Goal: Task Accomplishment & Management: Complete application form

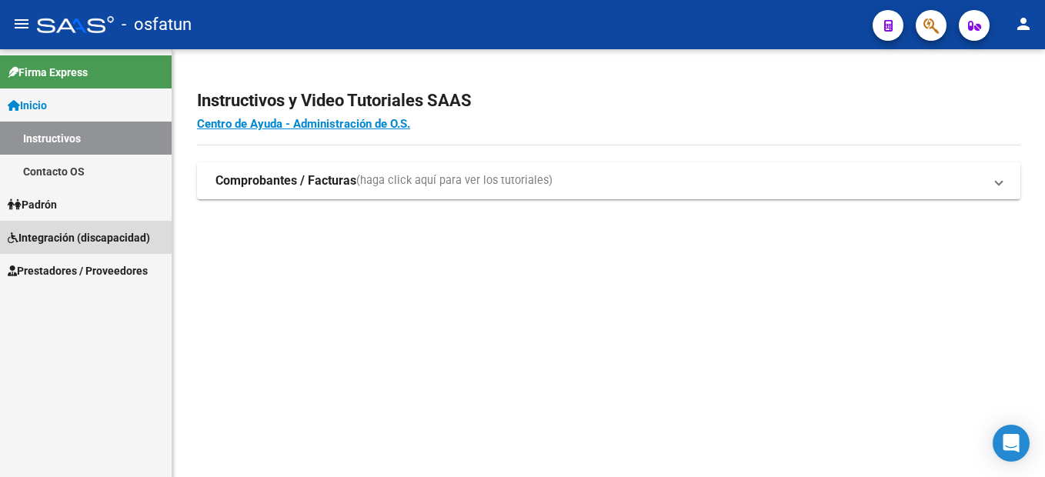
click at [85, 233] on span "Integración (discapacidad)" at bounding box center [79, 237] width 142 height 17
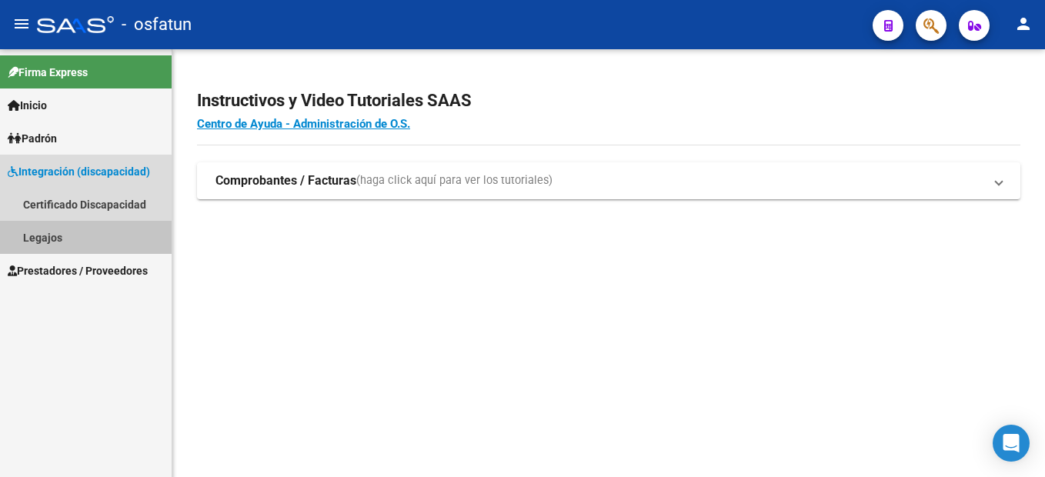
click at [62, 239] on link "Legajos" at bounding box center [86, 237] width 172 height 33
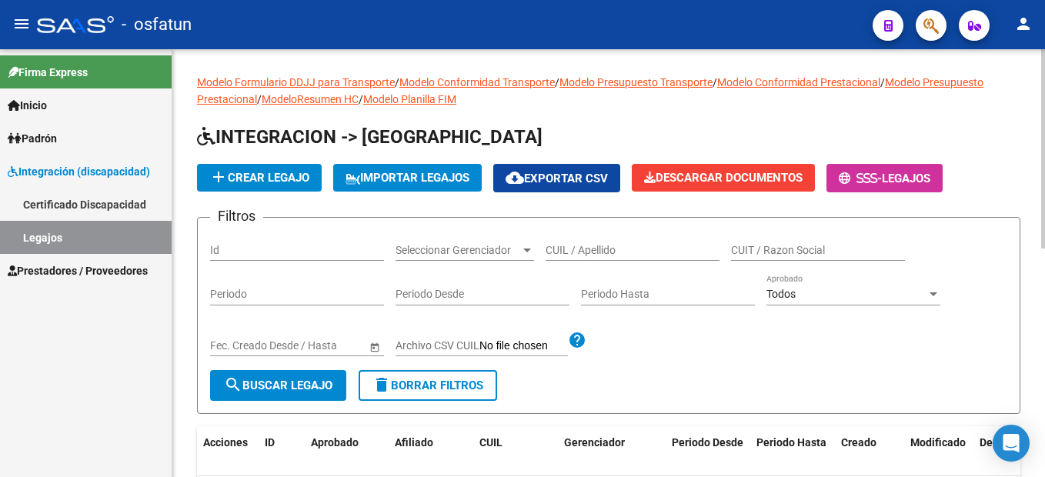
click at [591, 249] on input "CUIL / Apellido" at bounding box center [633, 250] width 174 height 13
paste input "20579177064"
type input "20579177064"
click at [310, 389] on span "search Buscar Legajo" at bounding box center [278, 386] width 108 height 14
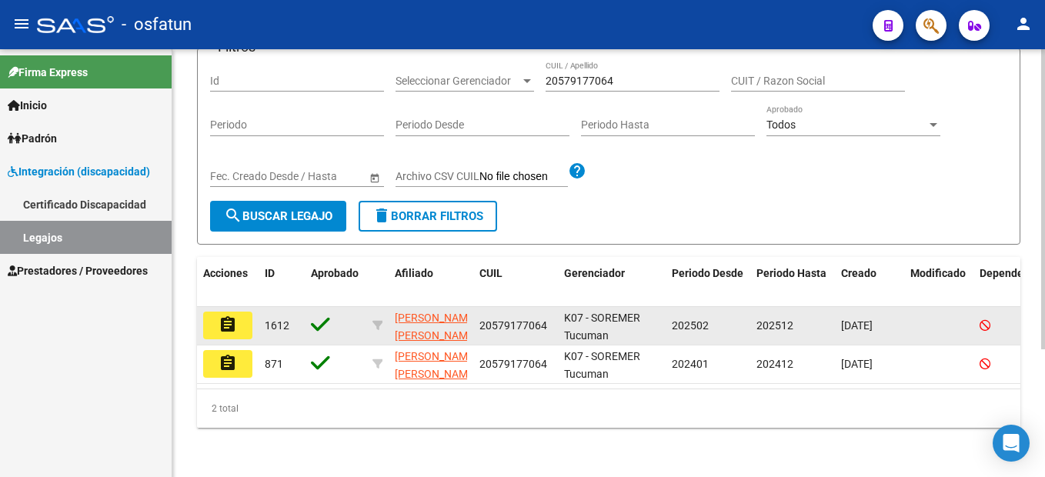
scroll to position [182, 0]
click at [232, 315] on mat-icon "assignment" at bounding box center [228, 324] width 18 height 18
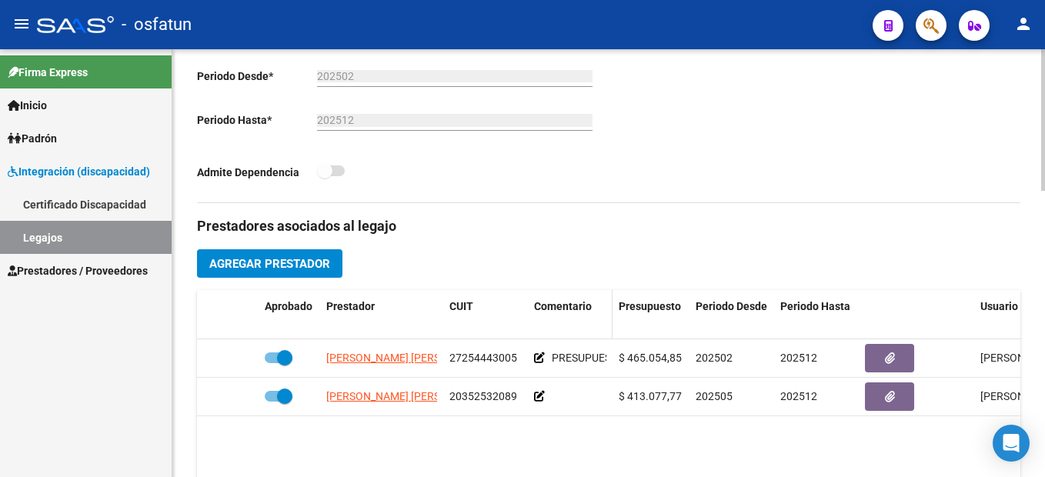
scroll to position [539, 0]
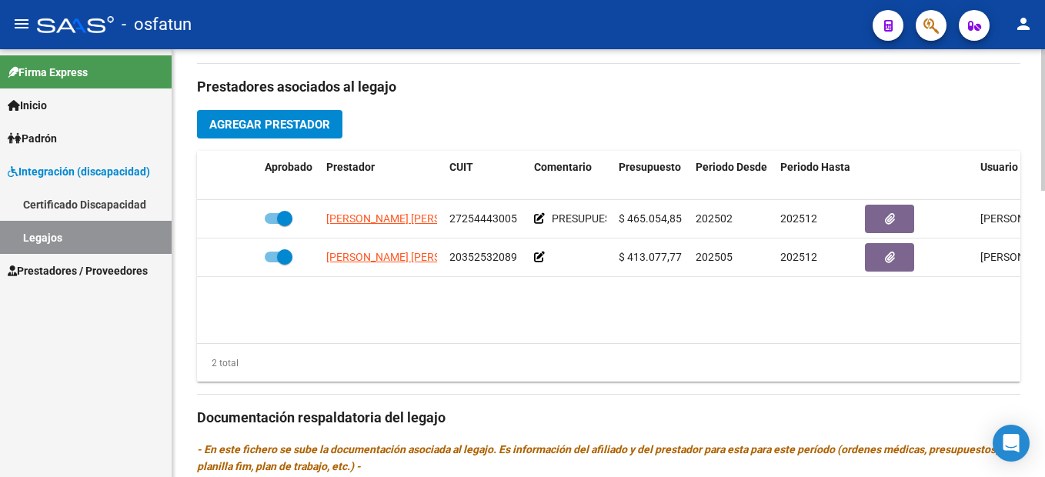
click at [308, 129] on span "Agregar Prestador" at bounding box center [269, 125] width 121 height 14
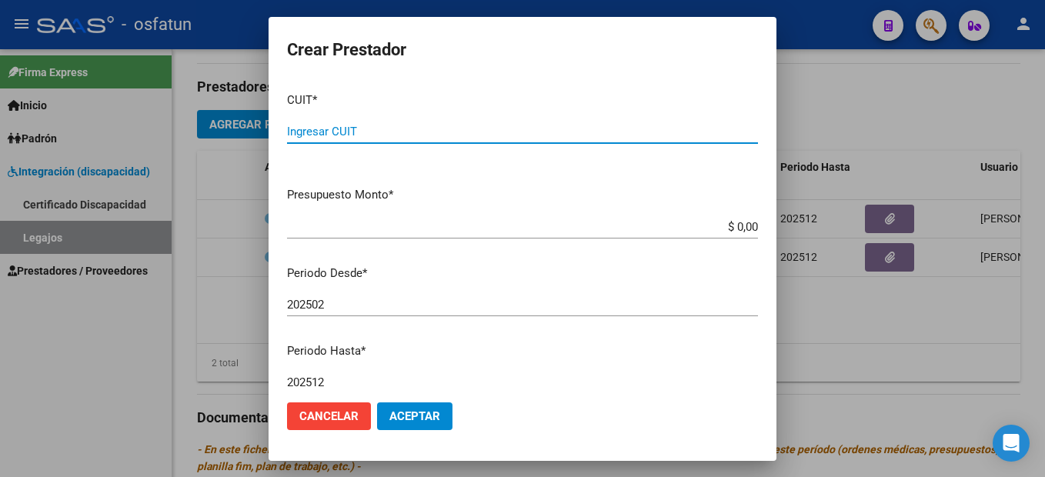
drag, startPoint x: 310, startPoint y: 132, endPoint x: 330, endPoint y: 119, distance: 23.9
click at [328, 120] on div "Ingresar CUIT" at bounding box center [522, 131] width 471 height 23
type input "27-33541104-3"
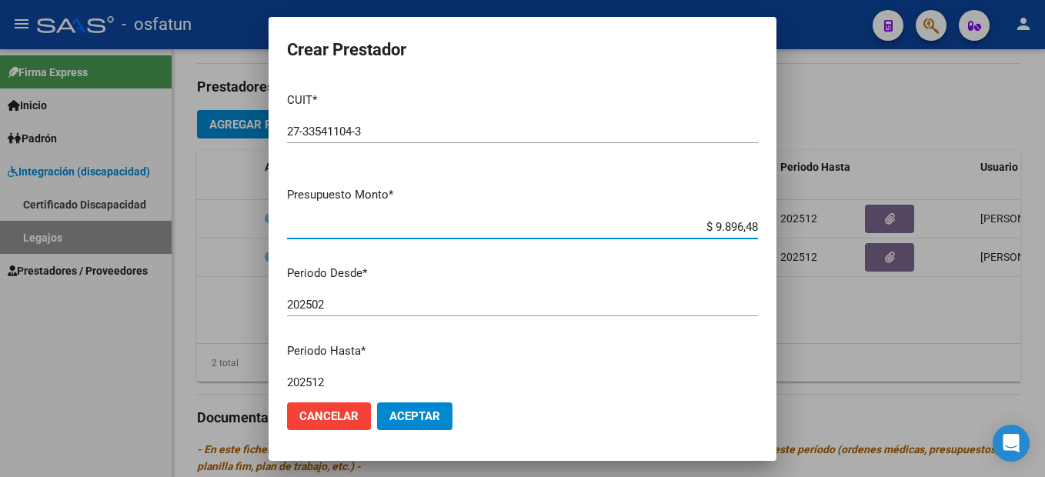
type input "$ 98.964,88"
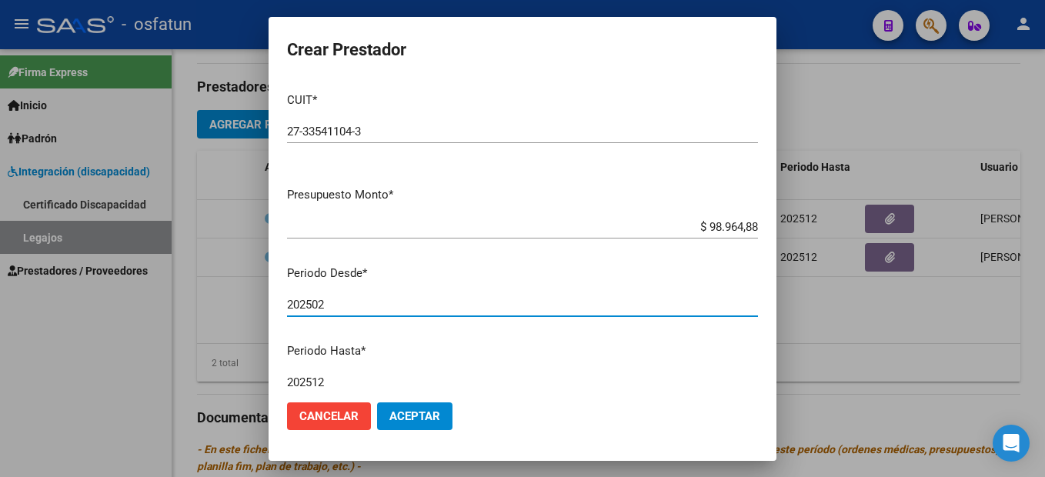
click at [336, 309] on input "202502" at bounding box center [522, 305] width 471 height 14
type input "202508"
click at [426, 418] on span "Aceptar" at bounding box center [414, 416] width 51 height 14
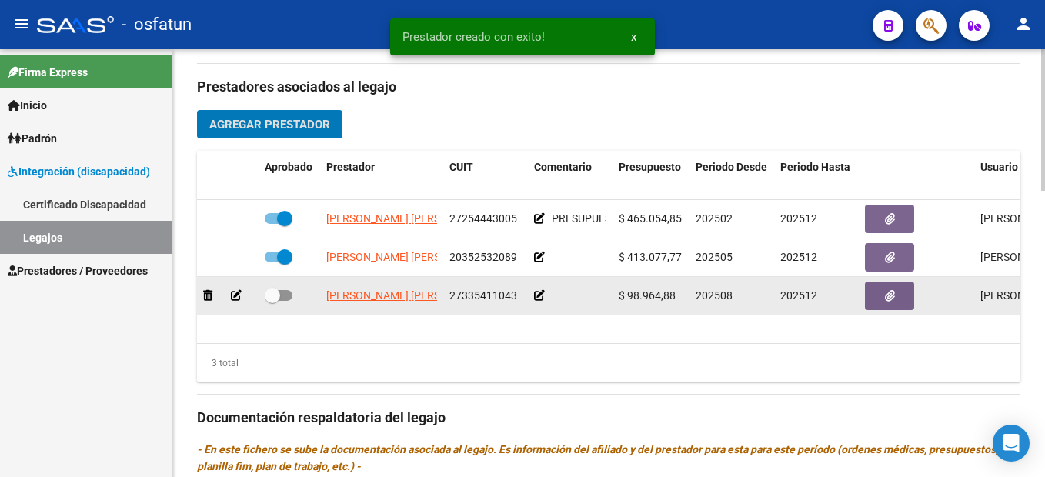
click at [277, 292] on span at bounding box center [272, 295] width 15 height 15
click at [272, 301] on input "checkbox" at bounding box center [272, 301] width 1 height 1
checkbox input "true"
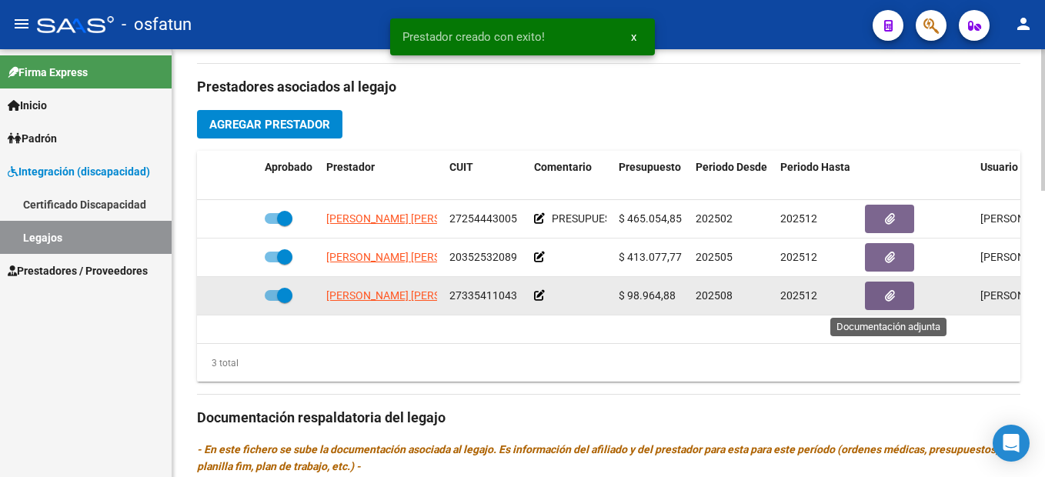
click at [900, 299] on button "button" at bounding box center [889, 296] width 49 height 28
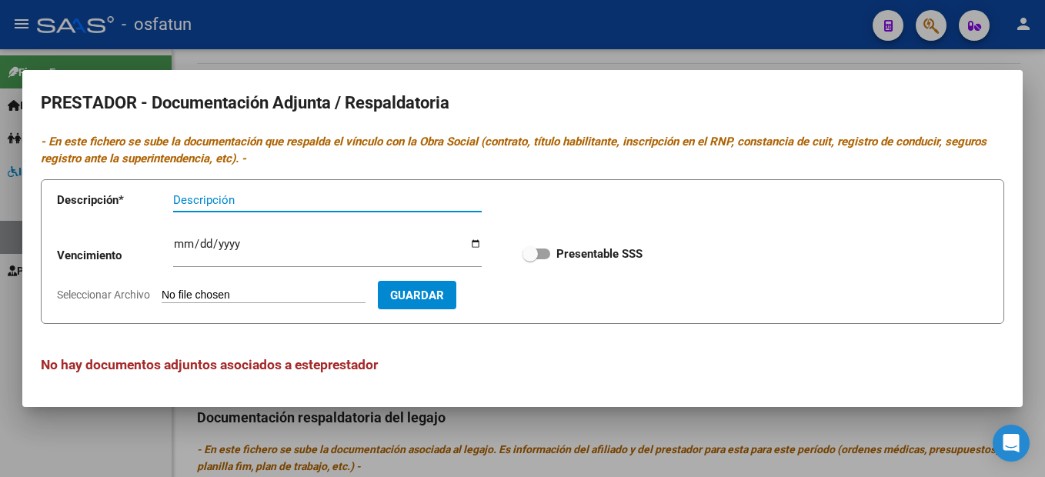
click at [216, 200] on input "Descripción" at bounding box center [327, 200] width 309 height 14
click at [218, 200] on input "Descripción" at bounding box center [327, 200] width 309 height 14
click at [222, 192] on div "Descripción" at bounding box center [327, 200] width 309 height 23
click at [218, 201] on input "Descripción" at bounding box center [327, 200] width 309 height 14
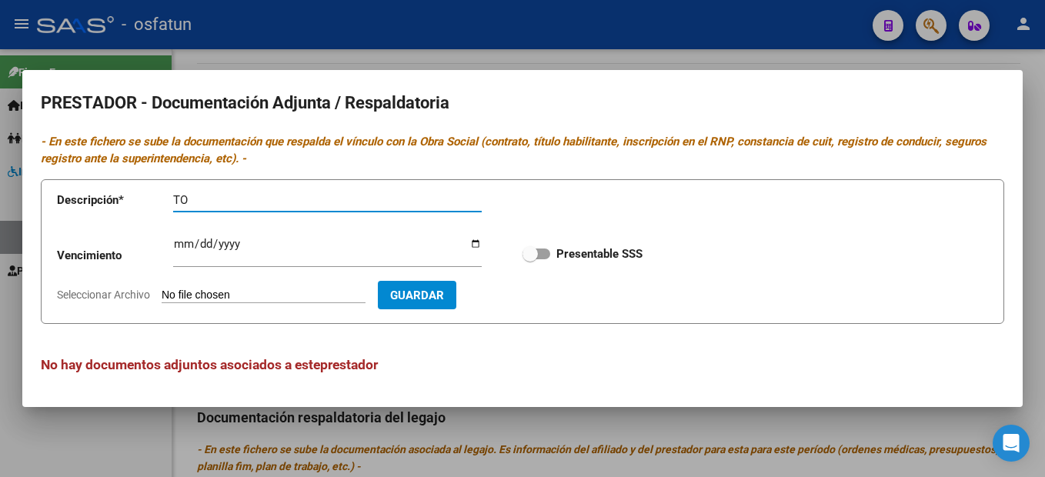
type input "TO"
click at [259, 294] on input "Seleccionar Archivo" at bounding box center [264, 296] width 204 height 15
type input "C:\fakepath\TO - [PERSON_NAME].pdf"
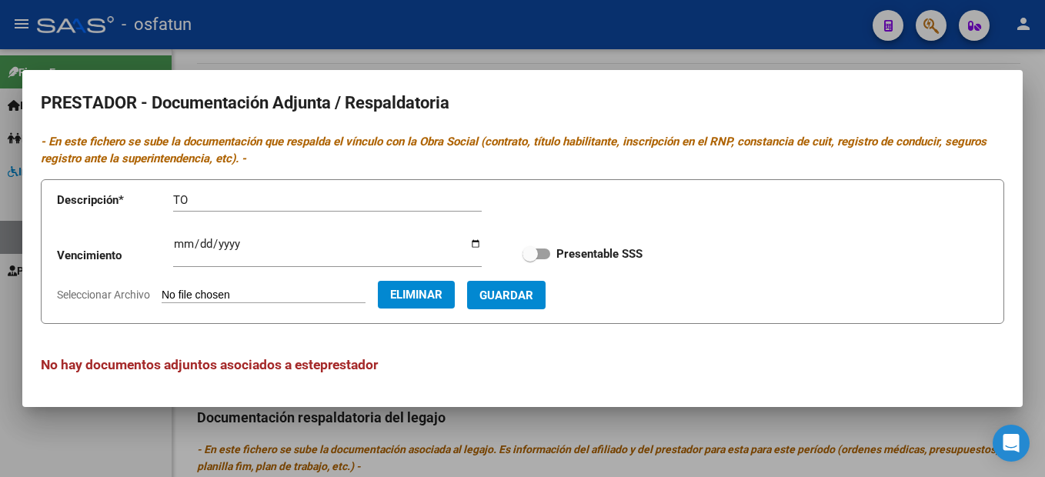
click at [533, 295] on span "Guardar" at bounding box center [506, 296] width 54 height 14
checkbox input "true"
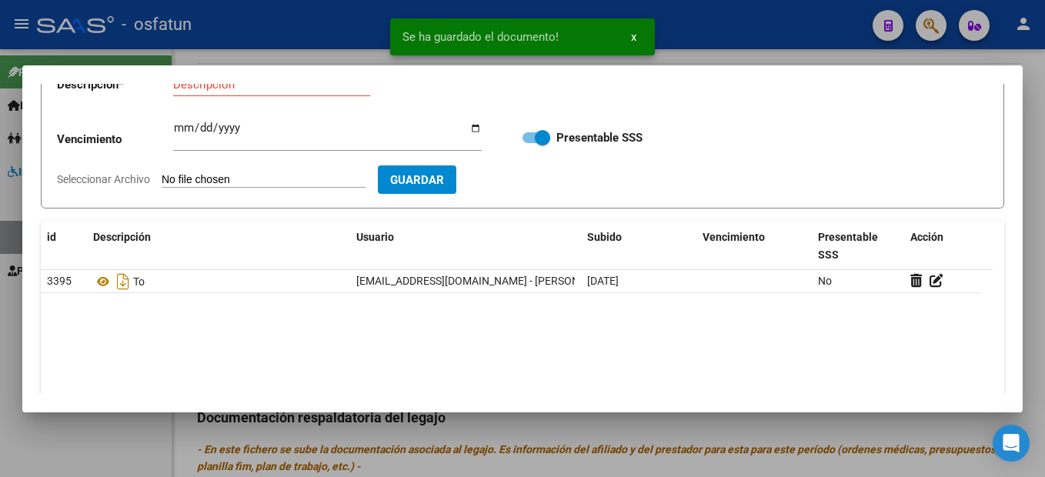
scroll to position [0, 0]
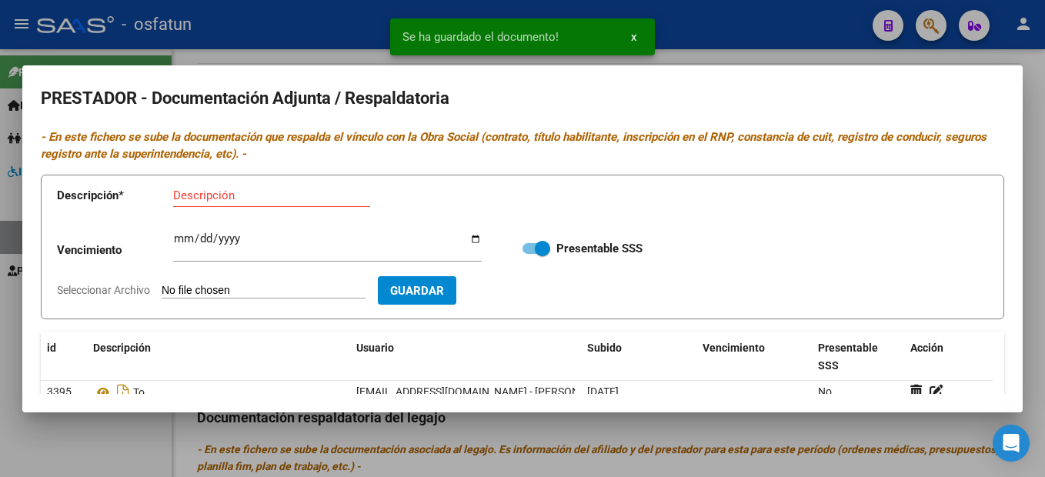
click at [1040, 168] on div at bounding box center [522, 238] width 1045 height 477
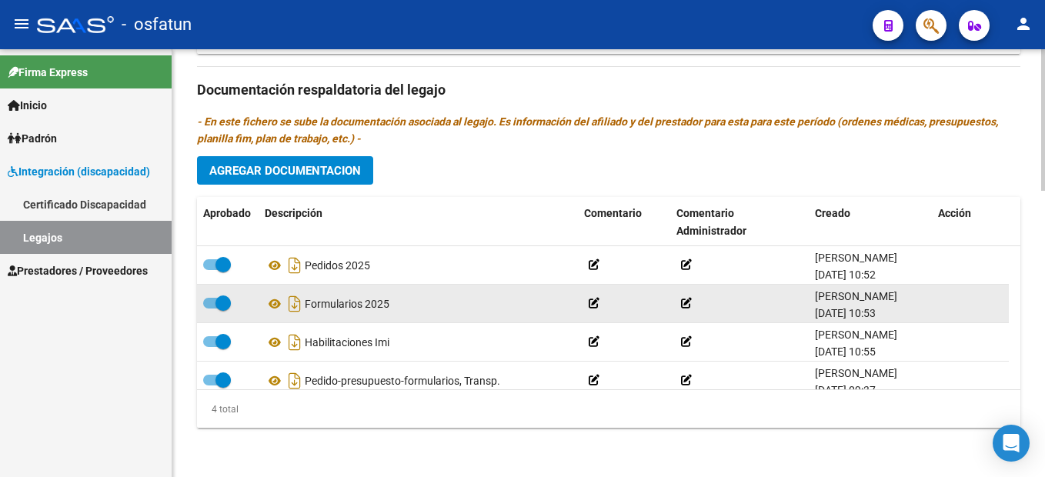
scroll to position [16, 0]
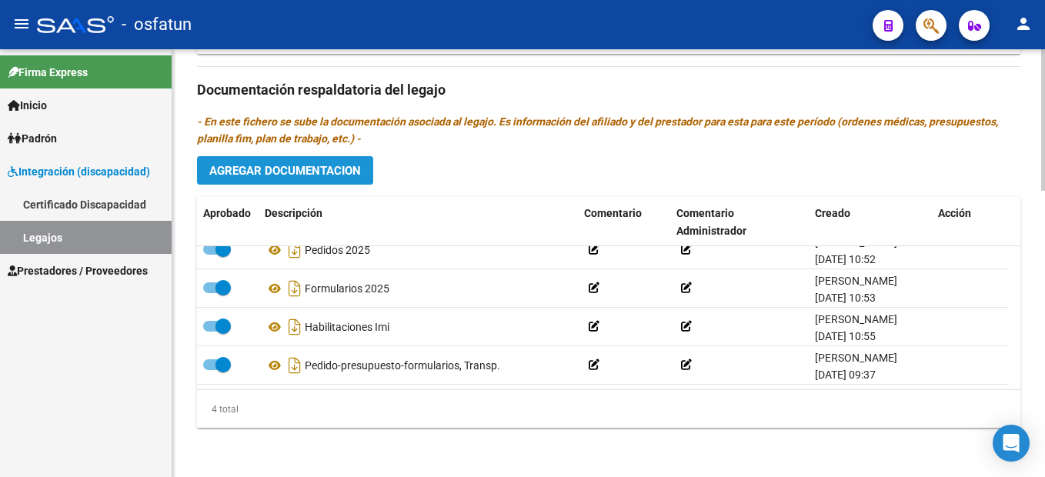
click at [327, 165] on span "Agregar Documentacion" at bounding box center [285, 170] width 152 height 14
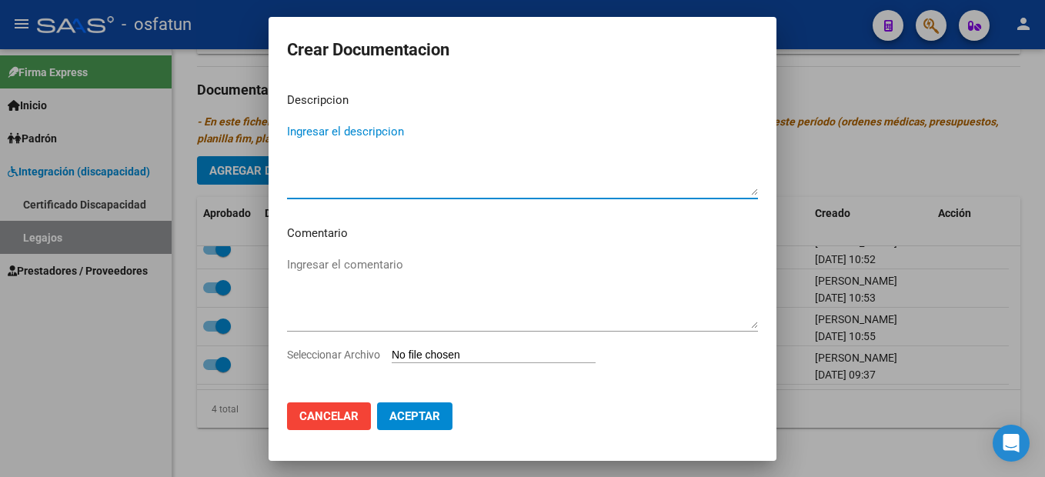
click at [357, 130] on textarea "Ingresar el descripcion" at bounding box center [522, 159] width 471 height 72
paste textarea "PEDIDO TO-PRES-EVOL."
type textarea "PEDIDO TO-PRES-EVOL."
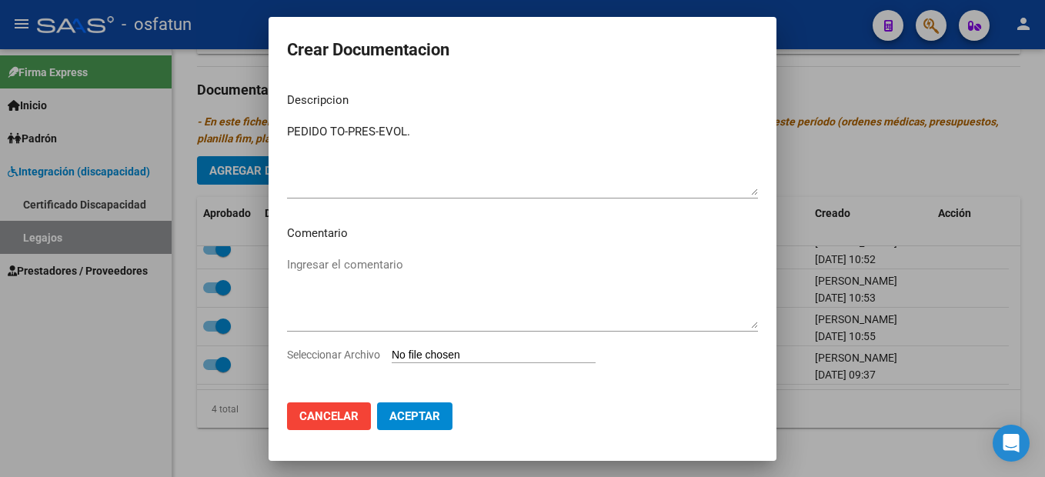
click at [535, 356] on input "Seleccionar Archivo" at bounding box center [494, 356] width 204 height 15
type input "C:\fakepath\PEDIDO TO-PRES-EVOL..pdf"
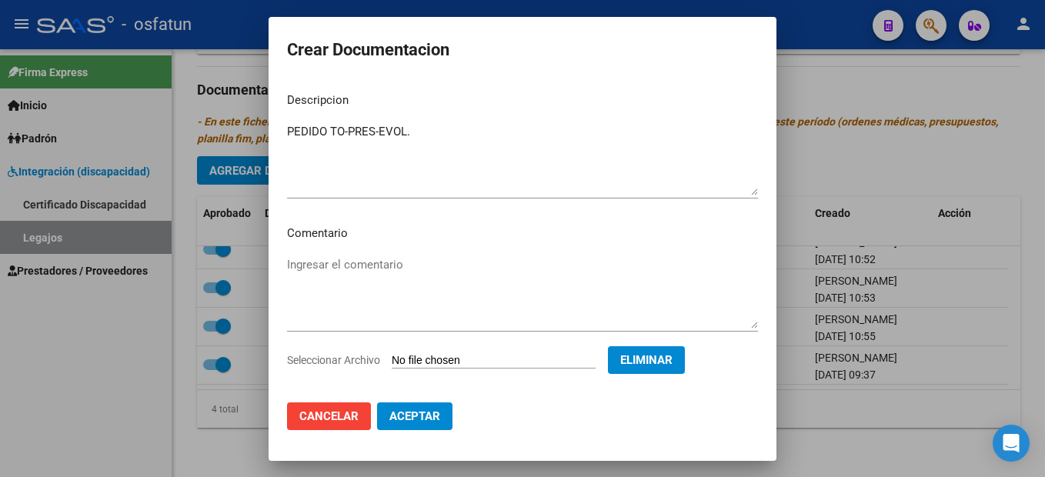
click at [429, 419] on span "Aceptar" at bounding box center [414, 416] width 51 height 14
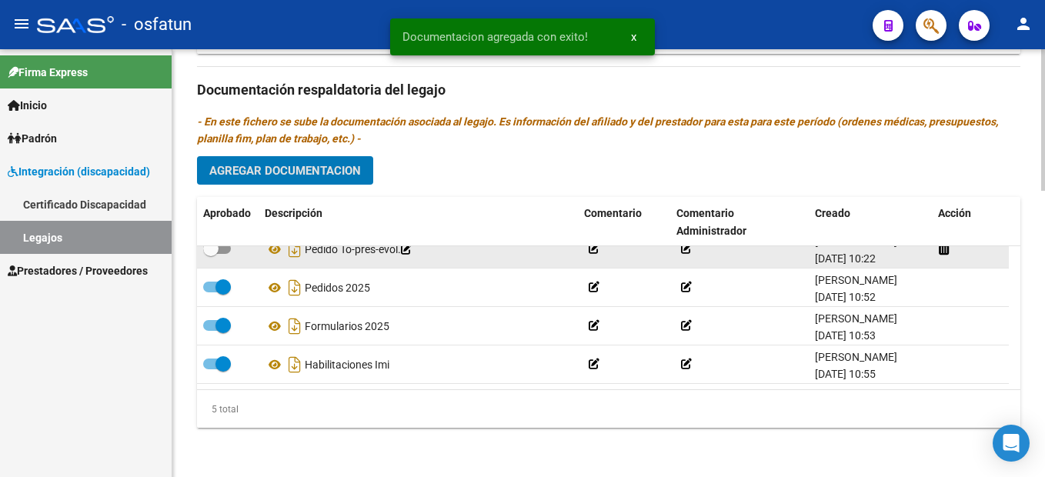
click at [222, 251] on span at bounding box center [217, 248] width 28 height 11
click at [211, 254] on input "checkbox" at bounding box center [210, 254] width 1 height 1
checkbox input "true"
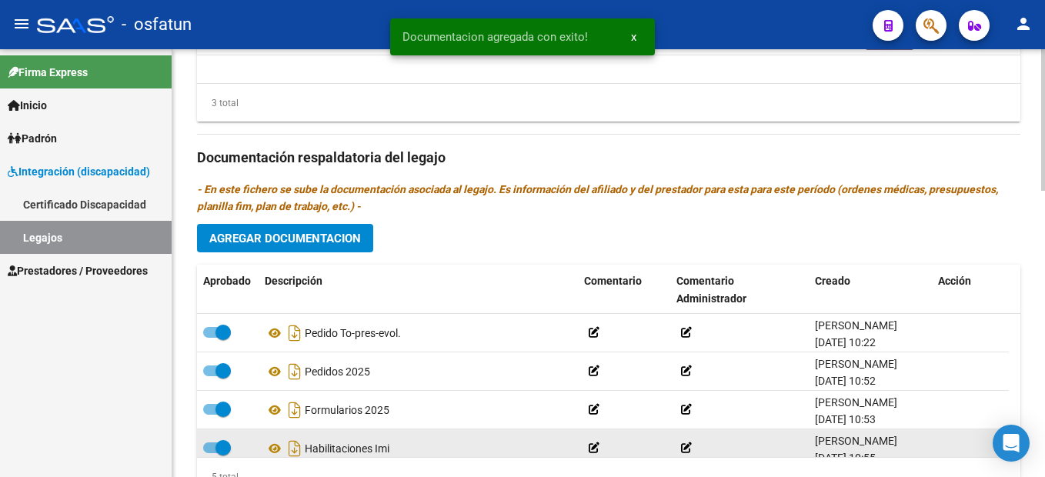
scroll to position [868, 0]
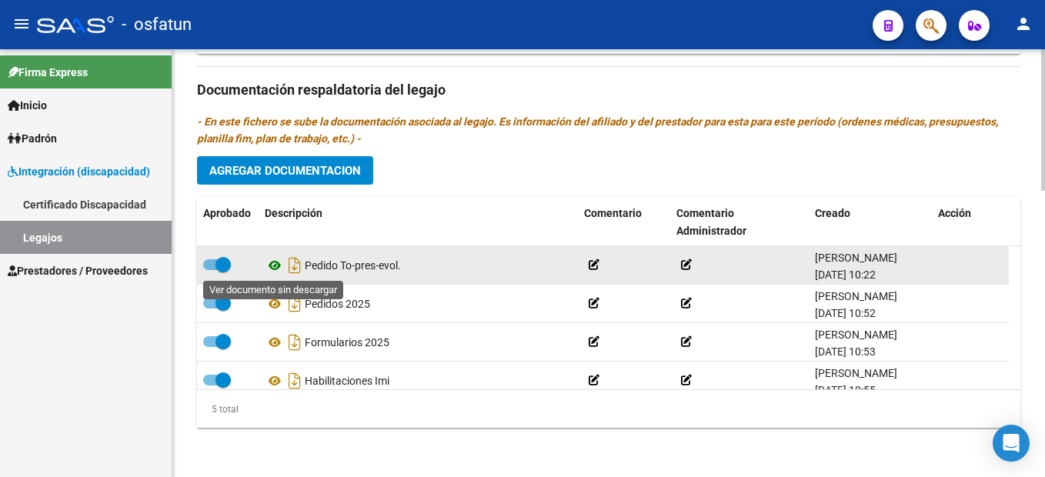
click at [272, 266] on icon at bounding box center [275, 265] width 20 height 18
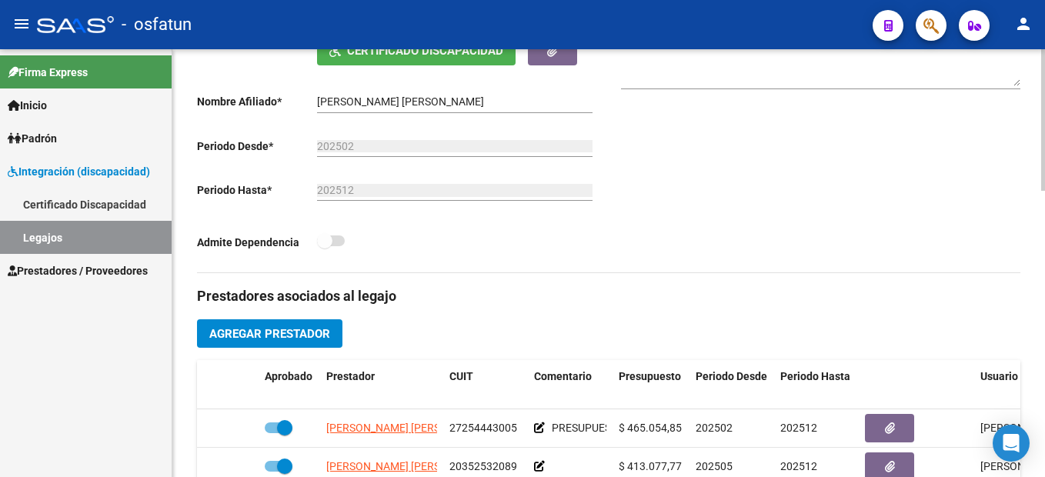
scroll to position [0, 0]
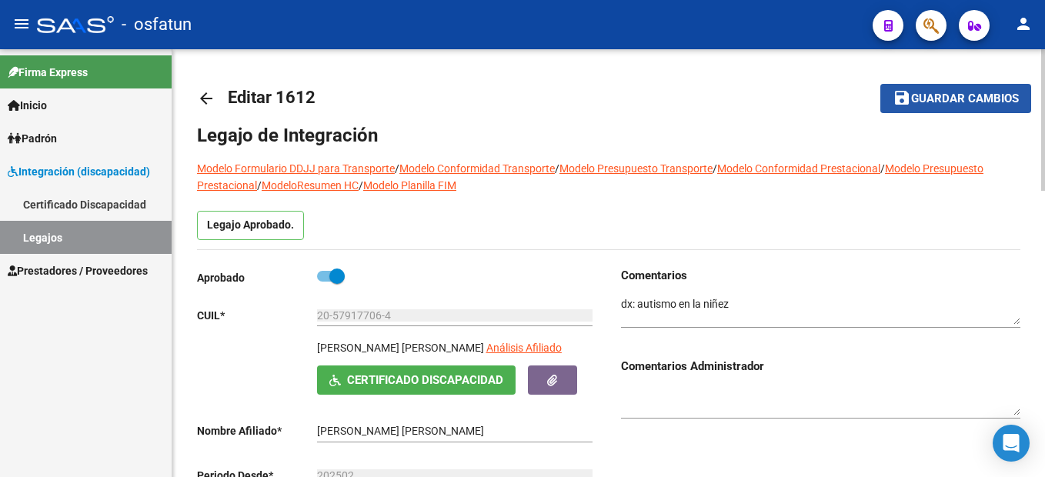
click at [966, 96] on span "Guardar cambios" at bounding box center [965, 99] width 108 height 14
